Goal: Information Seeking & Learning: Learn about a topic

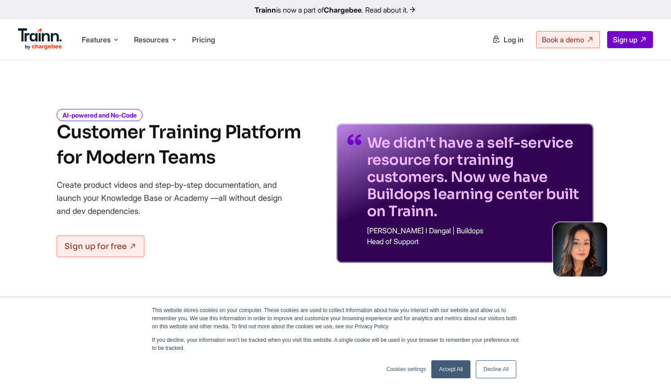
click at [457, 370] on link "Accept All" at bounding box center [450, 369] width 39 height 18
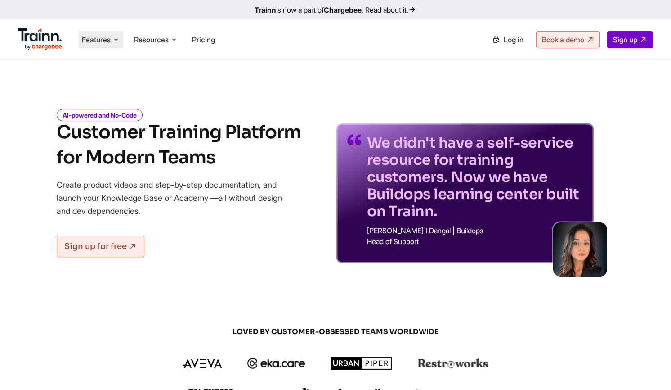
click at [115, 45] on li "Features Product Videos Create product & how-to videos in multiple languages. G…" at bounding box center [100, 39] width 45 height 17
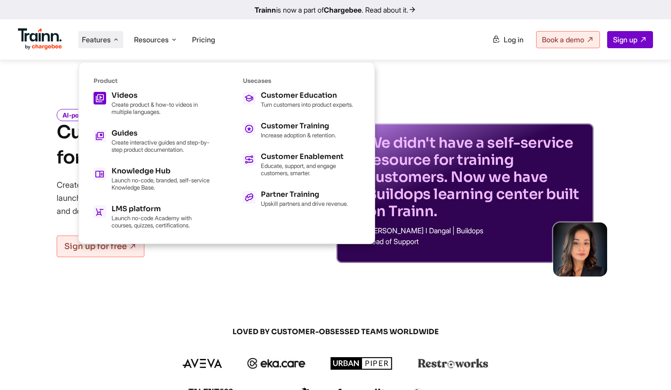
click at [163, 104] on p "Create product & how-to videos in multiple languages." at bounding box center [161, 108] width 99 height 14
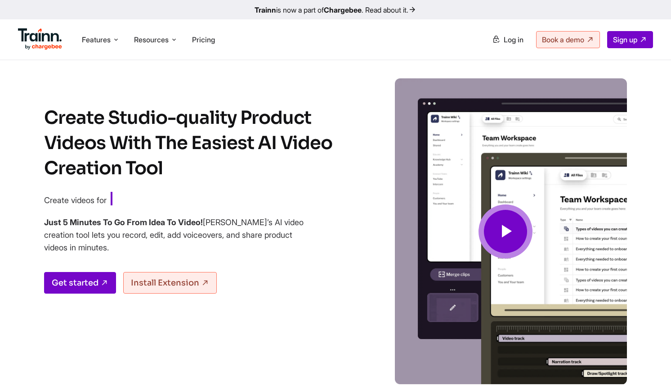
click at [515, 232] on icon at bounding box center [506, 231] width 22 height 30
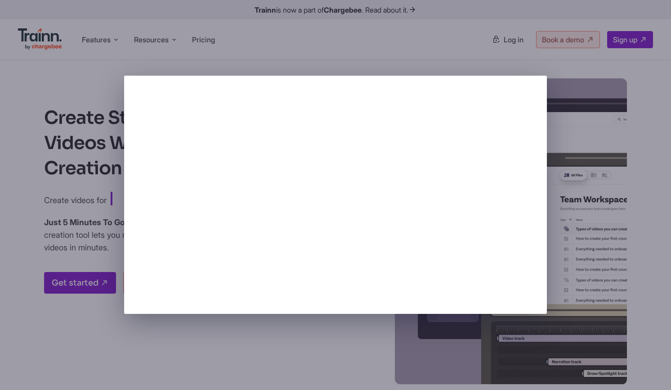
click at [374, 317] on div at bounding box center [335, 195] width 671 height 390
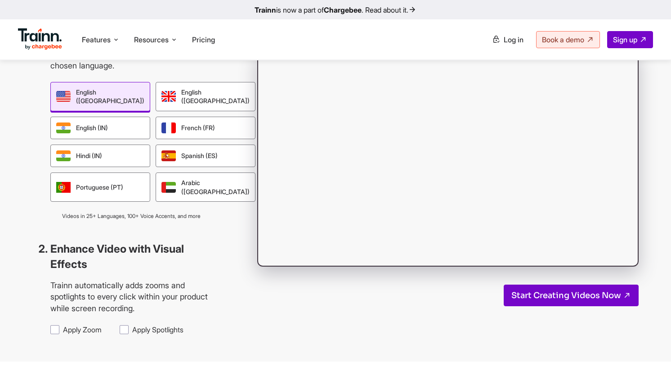
scroll to position [832, 0]
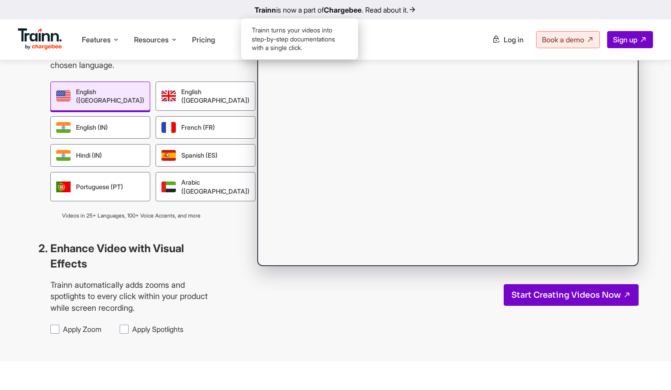
click at [316, 35] on div "Guide" at bounding box center [320, 24] width 42 height 21
click at [277, 35] on div "Video" at bounding box center [278, 24] width 41 height 21
click at [323, 35] on div "Guide" at bounding box center [320, 24] width 42 height 21
click at [292, 35] on div "Video" at bounding box center [278, 24] width 41 height 21
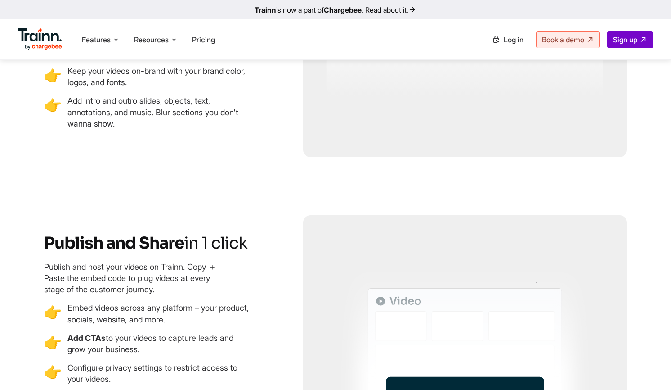
scroll to position [2358, 0]
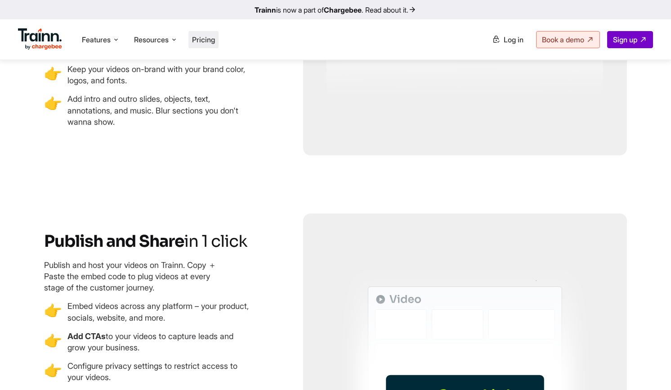
click at [213, 36] on span "Pricing" at bounding box center [203, 39] width 23 height 9
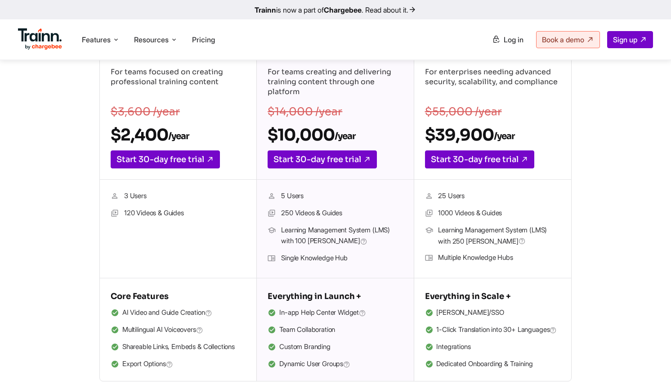
scroll to position [173, 0]
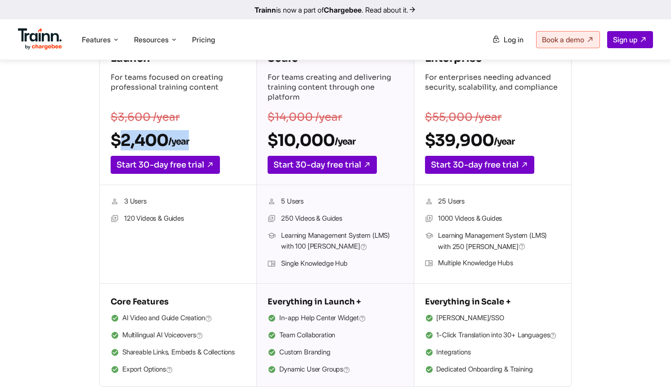
drag, startPoint x: 192, startPoint y: 145, endPoint x: 88, endPoint y: 142, distance: 104.4
click at [87, 142] on div "Launch For teams focused on creating professional training content $3,600 /year…" at bounding box center [335, 213] width 563 height 347
click at [67, 180] on div "Launch For teams focused on creating professional training content $3,600 /year…" at bounding box center [335, 213] width 563 height 347
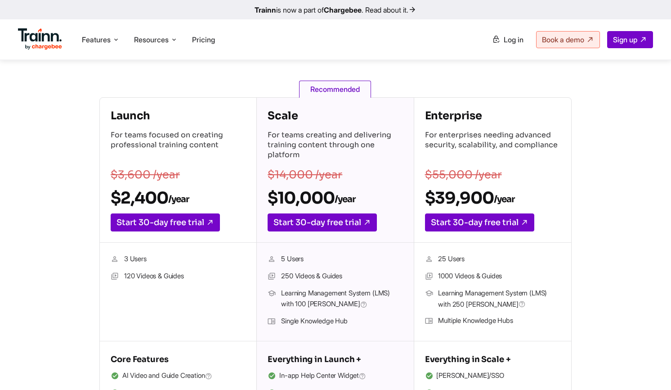
scroll to position [106, 0]
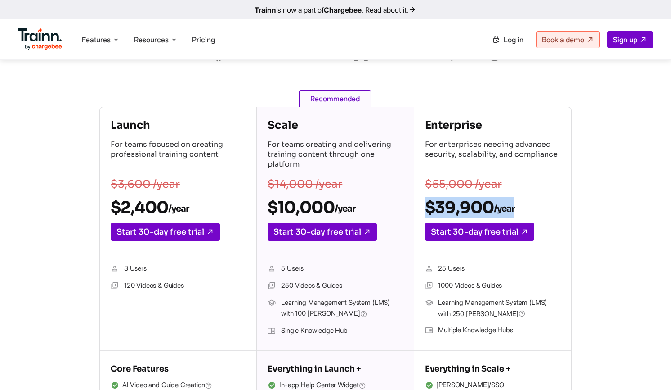
drag, startPoint x: 426, startPoint y: 209, endPoint x: 517, endPoint y: 208, distance: 91.3
click at [517, 208] on h2 "$39,900 /year" at bounding box center [492, 207] width 135 height 20
click at [487, 207] on h2 "$39,900 /year" at bounding box center [492, 207] width 135 height 20
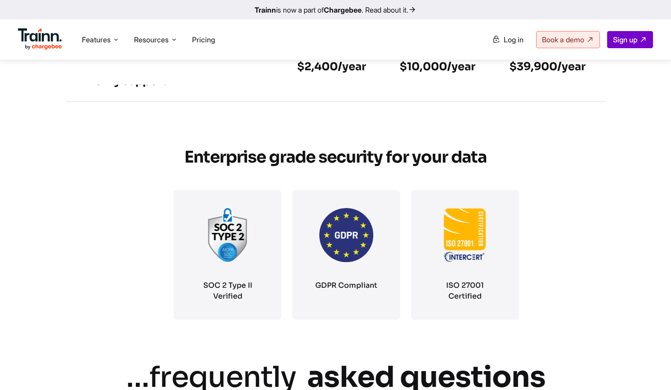
scroll to position [1487, 0]
